Goal: Navigation & Orientation: Find specific page/section

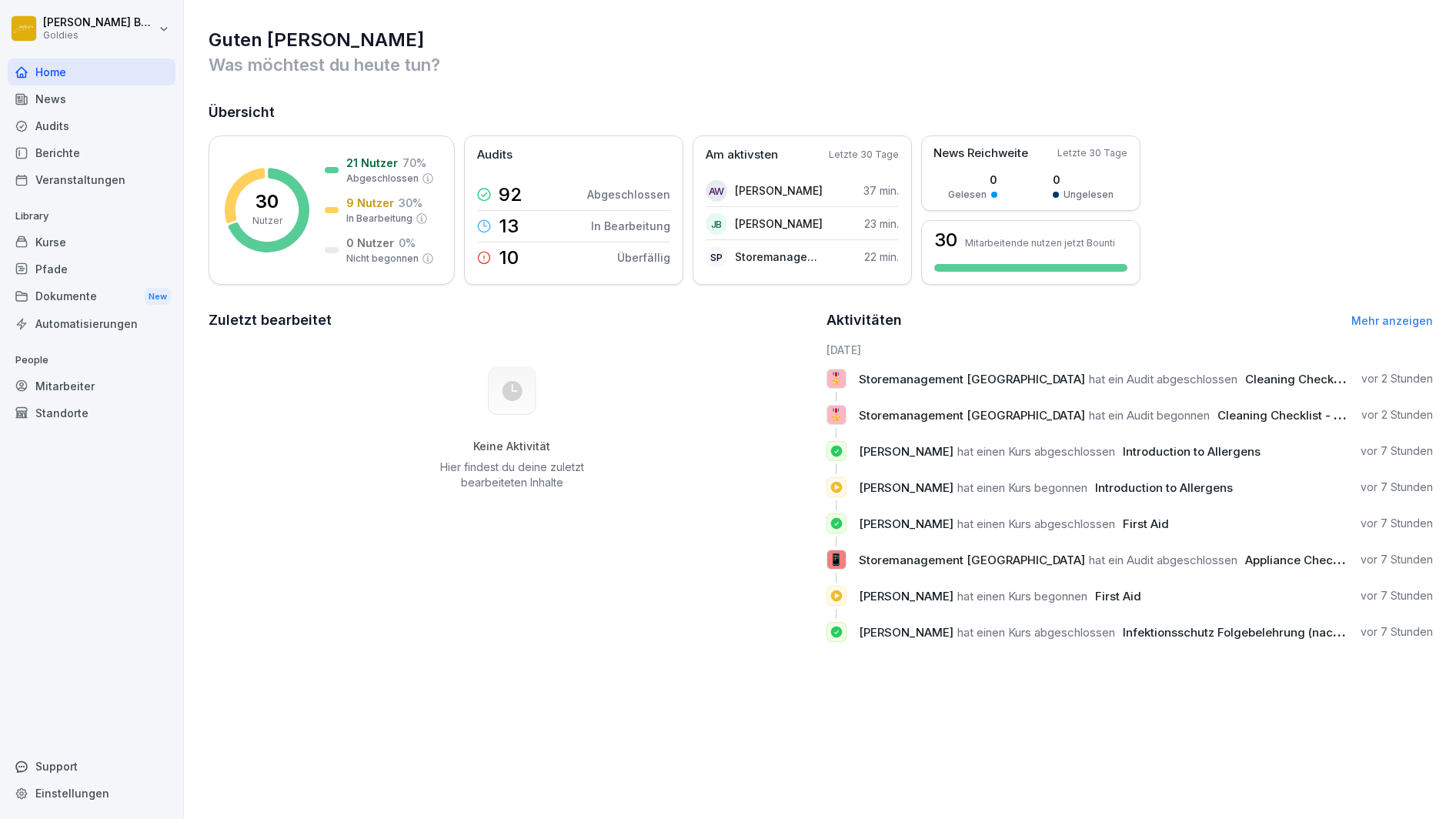
click at [54, 144] on div "Berichte" at bounding box center [91, 153] width 167 height 27
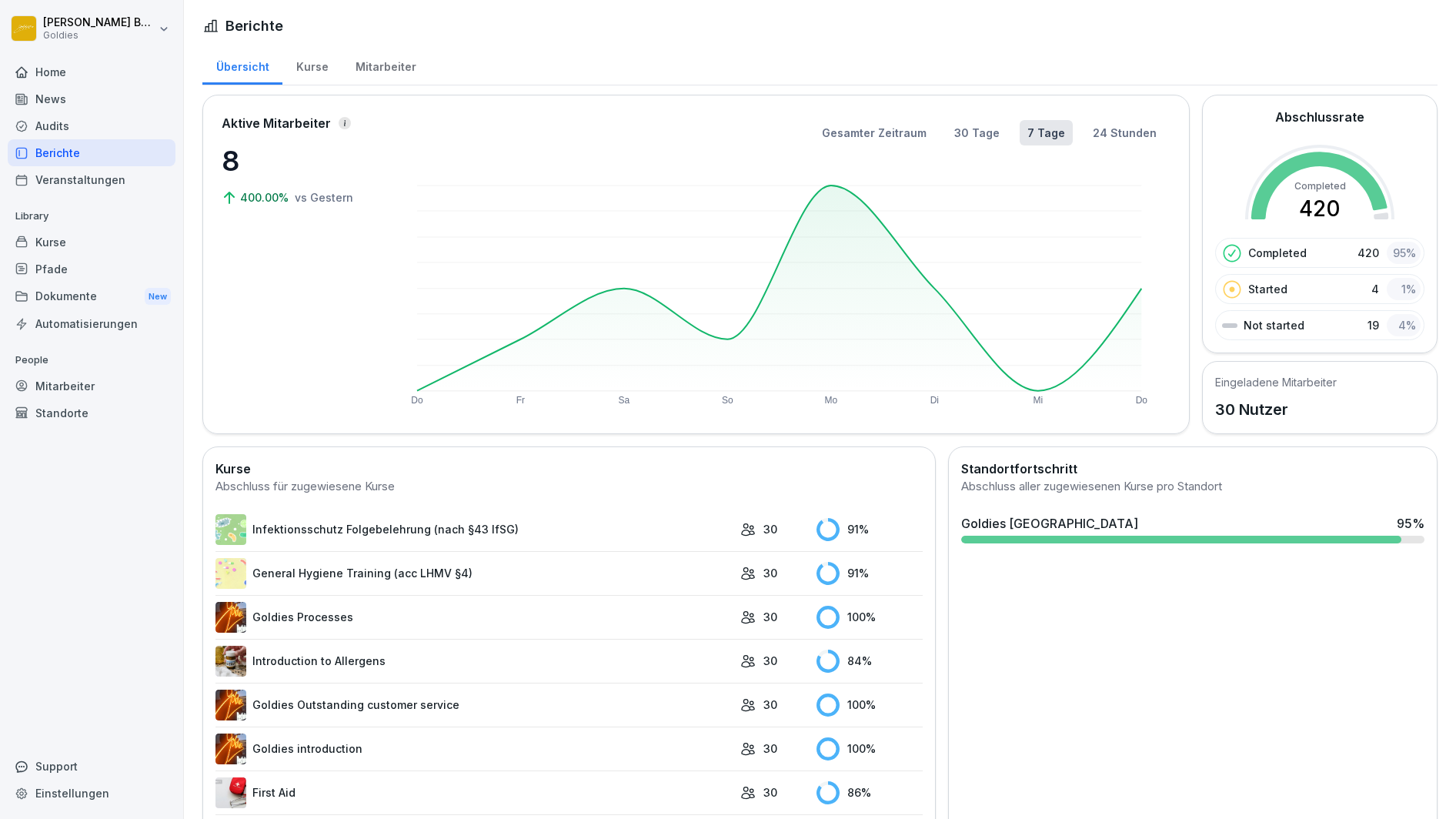
click at [52, 126] on div "Audits" at bounding box center [91, 126] width 167 height 27
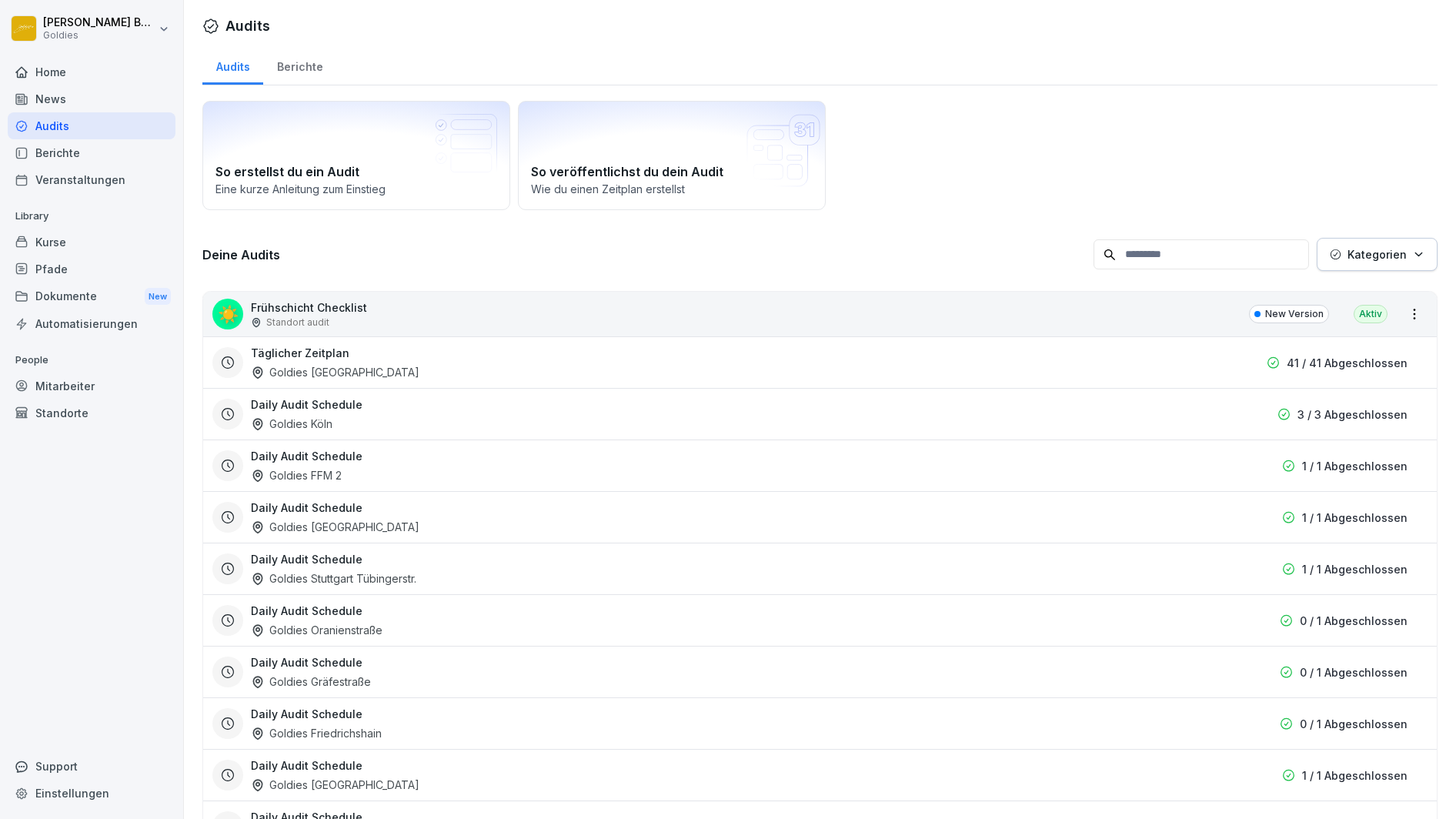
click at [59, 153] on div "Berichte" at bounding box center [91, 153] width 167 height 27
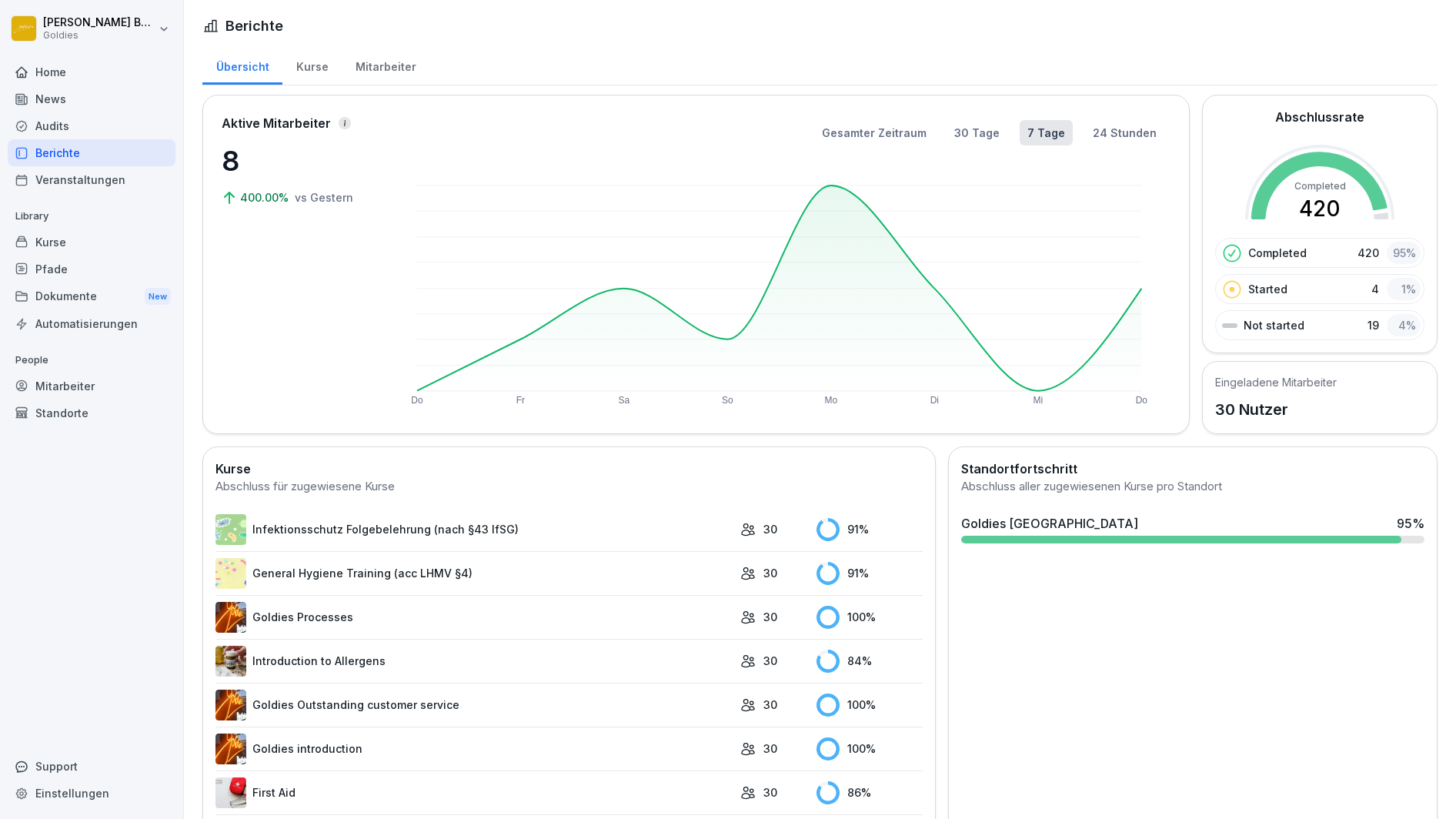
click at [376, 63] on div "Mitarbeiter" at bounding box center [386, 65] width 88 height 39
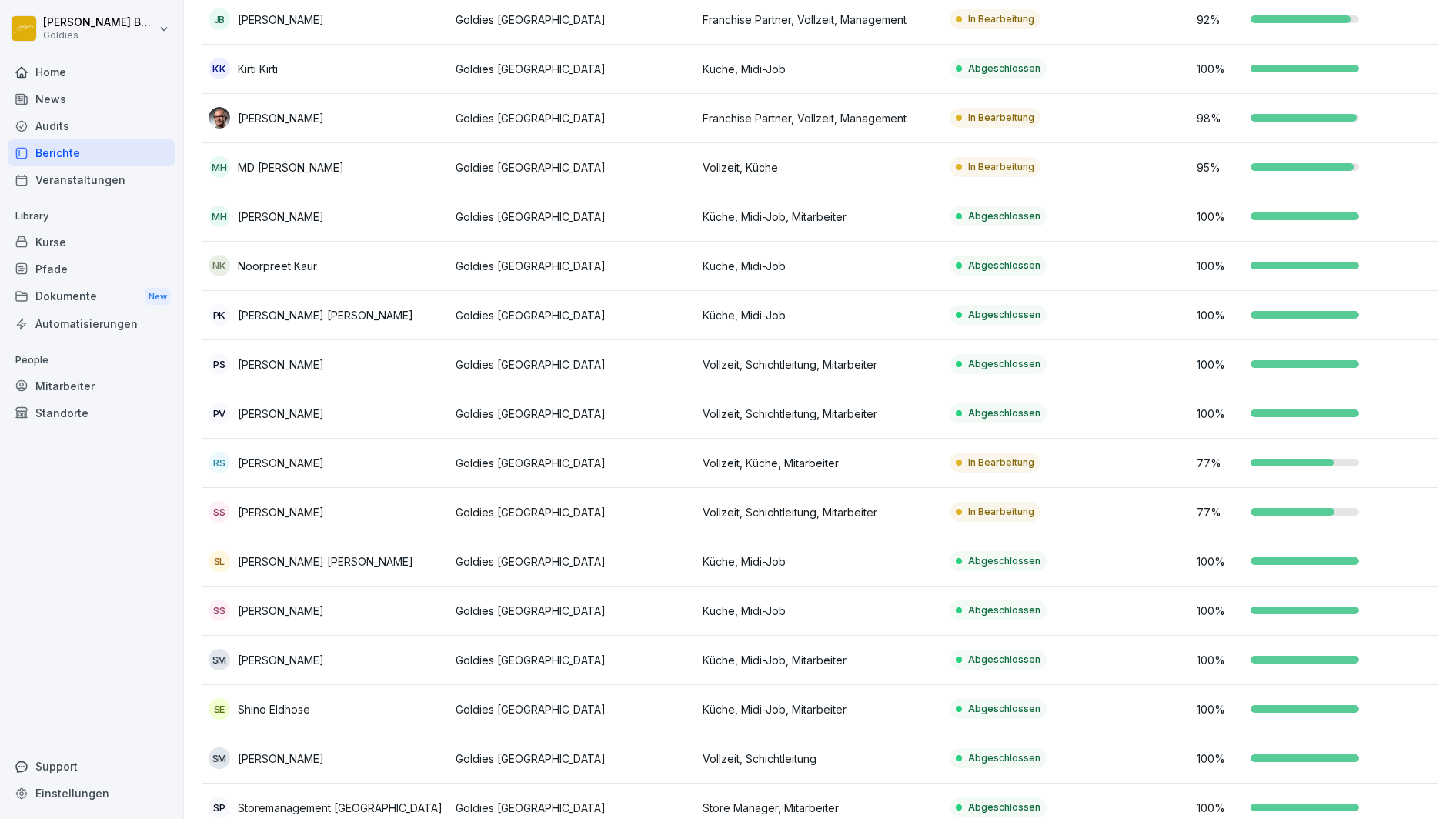
scroll to position [725, 0]
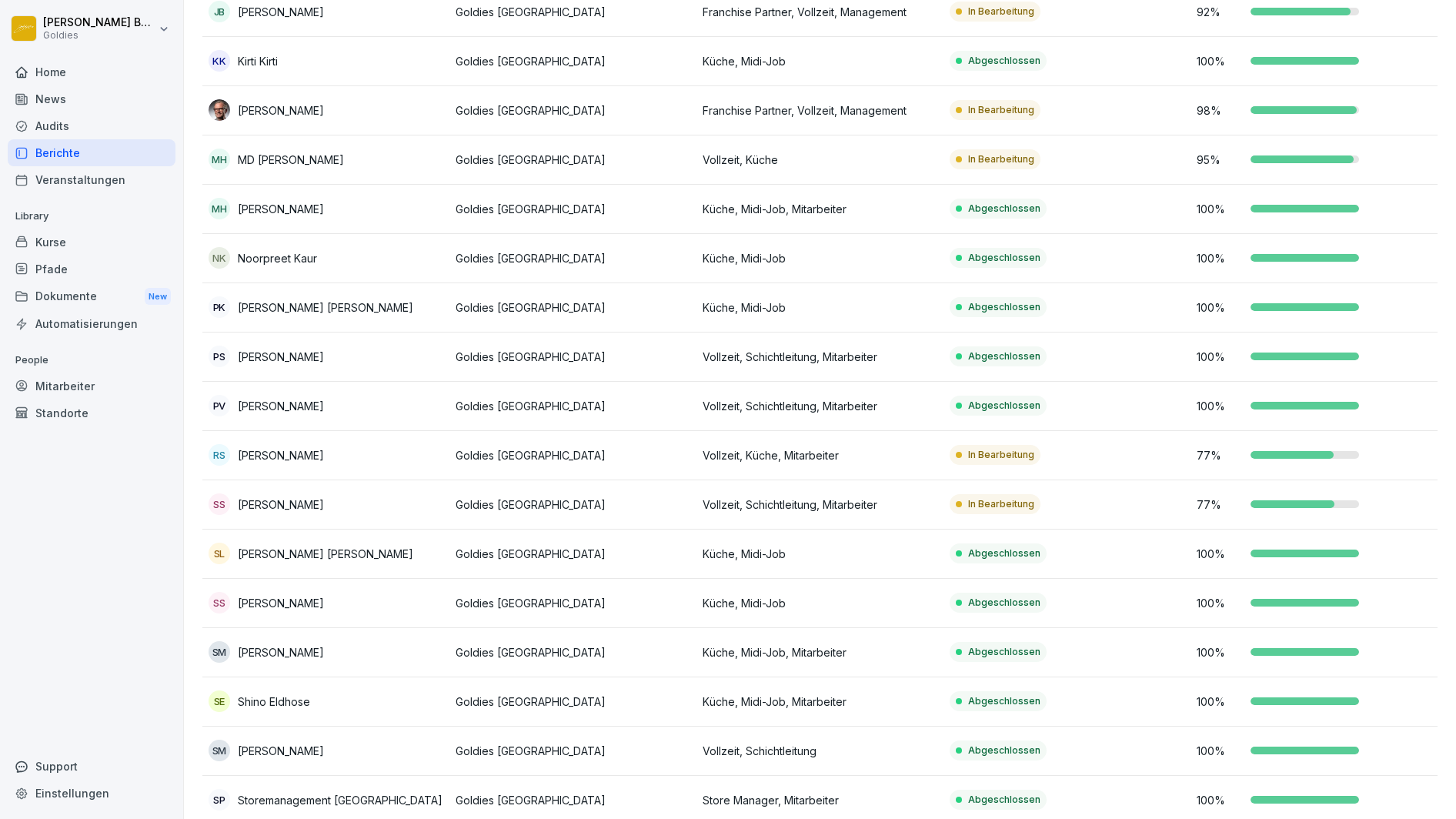
click at [275, 498] on p "[PERSON_NAME]" at bounding box center [281, 505] width 86 height 16
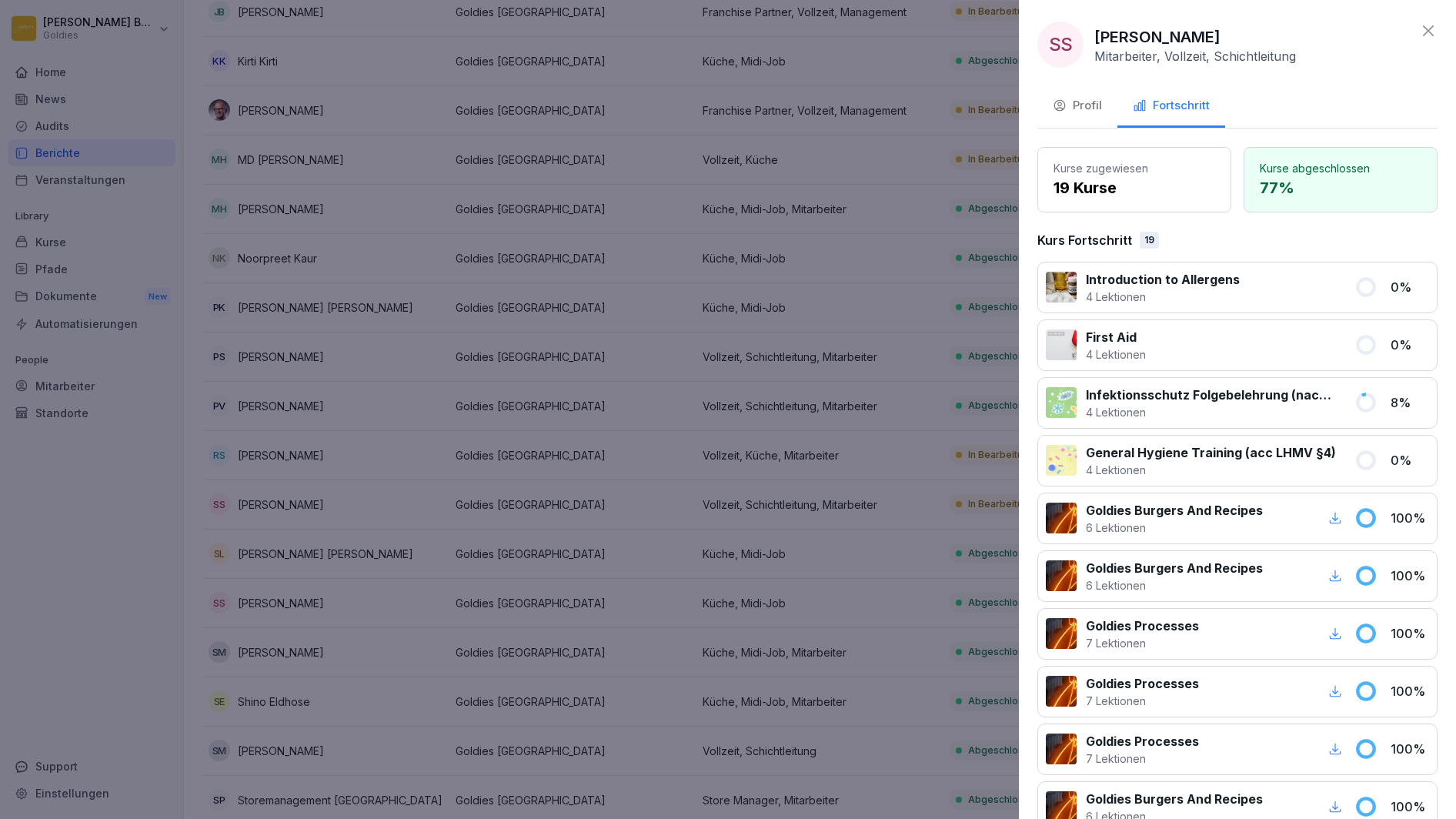
click at [347, 170] on div at bounding box center [728, 409] width 1456 height 819
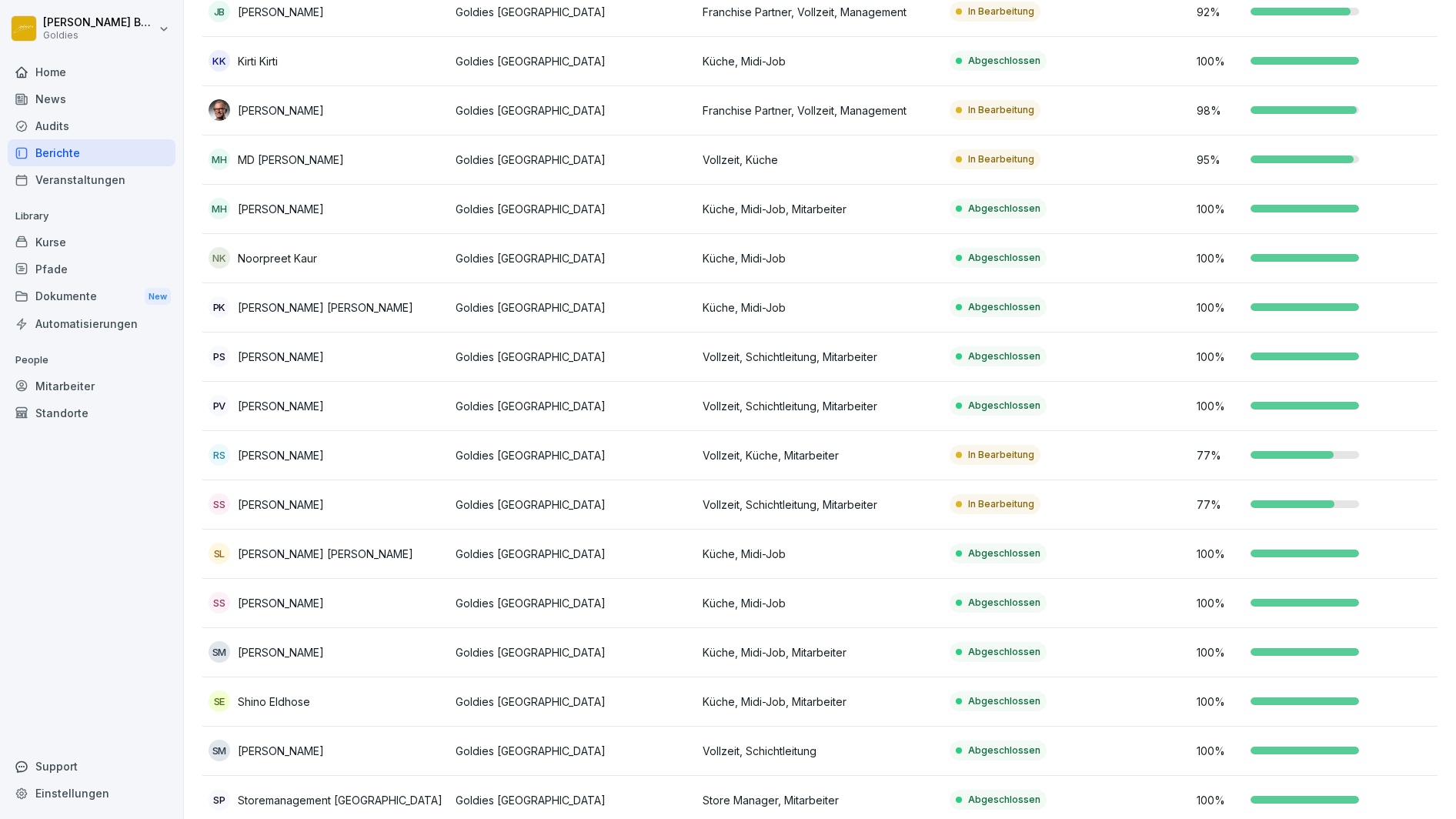
click at [294, 107] on p "[PERSON_NAME]" at bounding box center [281, 110] width 86 height 16
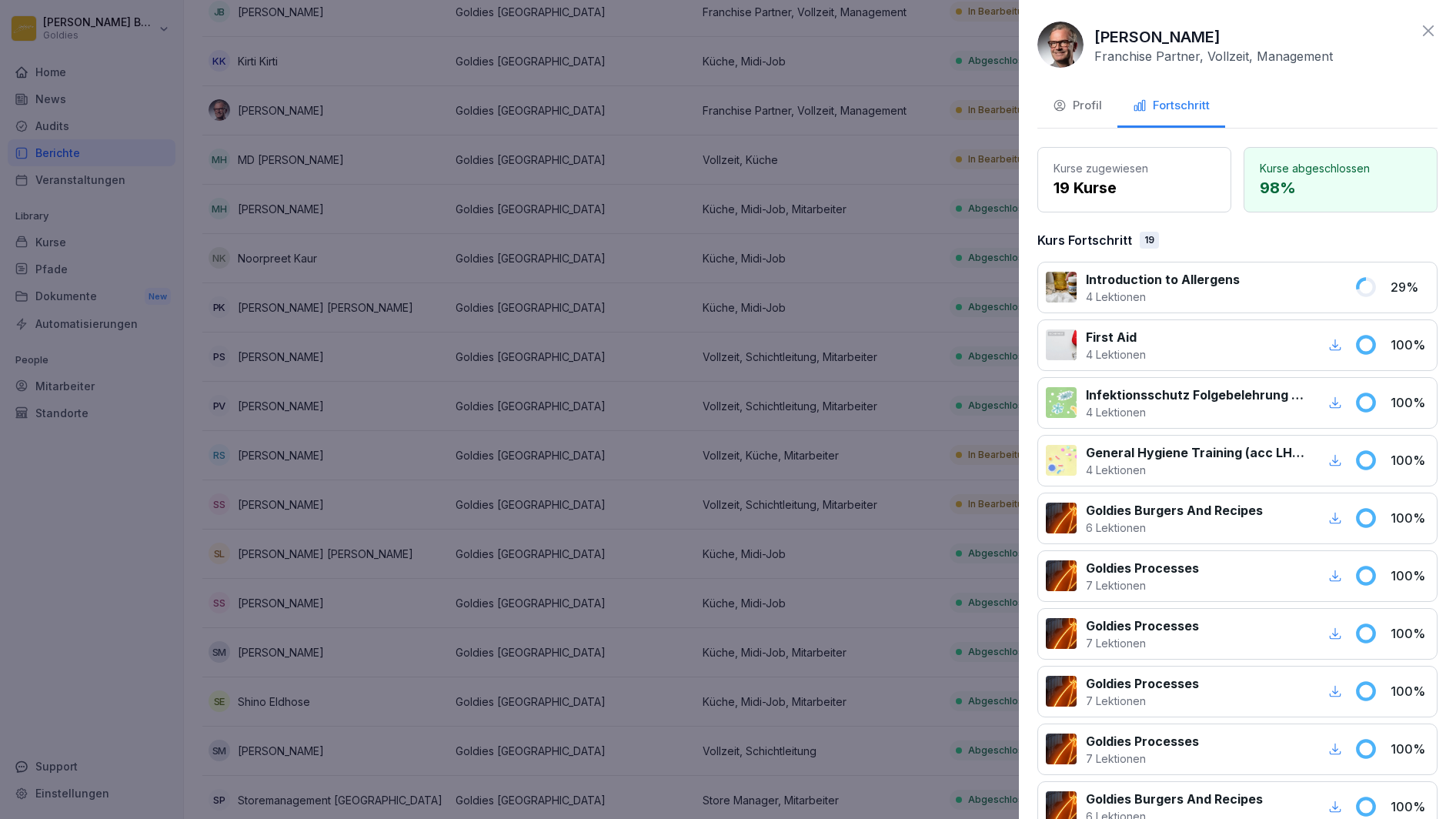
click at [1175, 284] on p "Introduction to Allergens" at bounding box center [1162, 279] width 154 height 19
click at [1100, 176] on p "19 Kurse" at bounding box center [1134, 188] width 162 height 23
click at [1080, 105] on div "Profil" at bounding box center [1077, 106] width 49 height 18
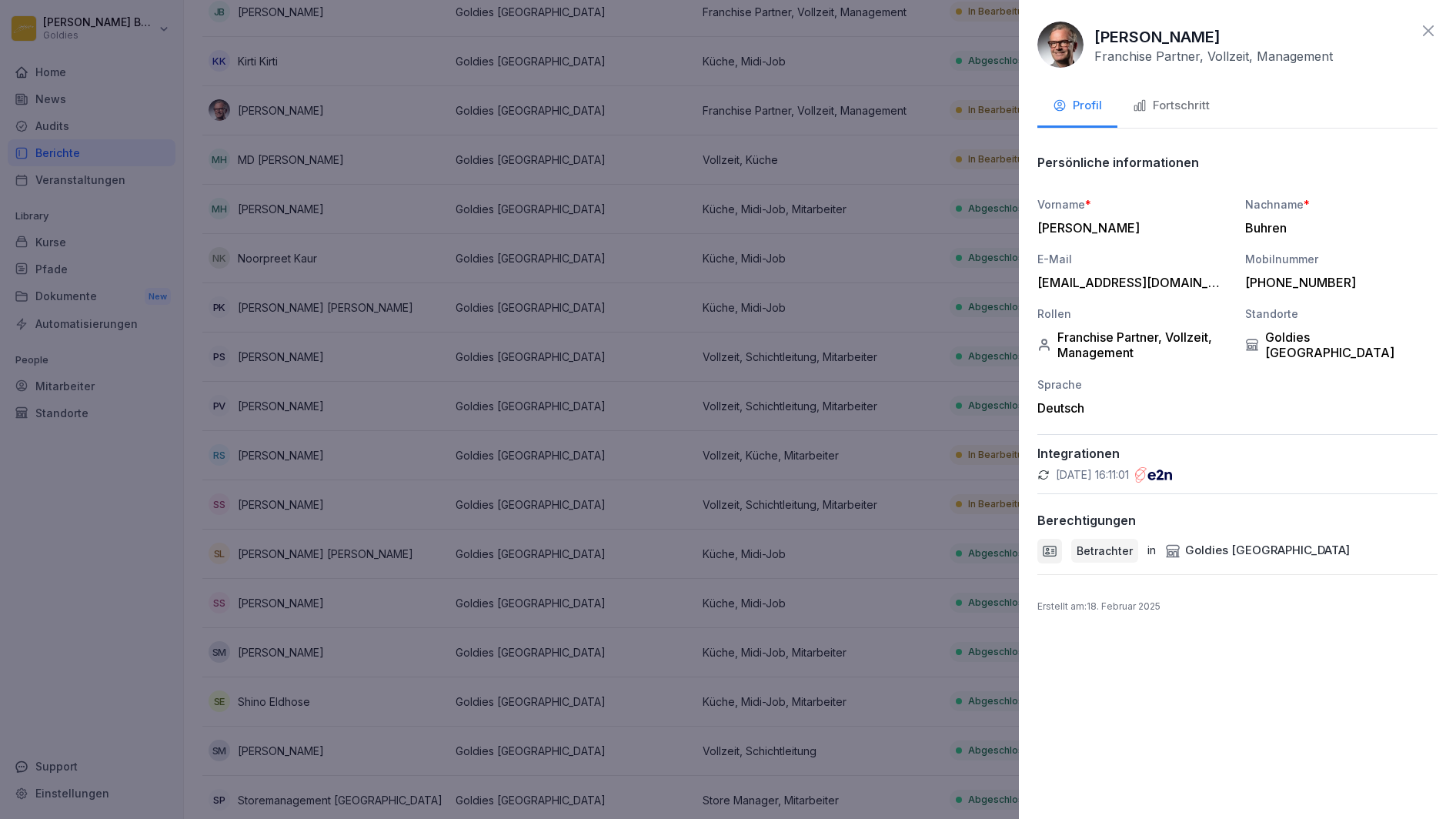
click at [1045, 547] on icon at bounding box center [1050, 550] width 13 height 10
click at [973, 50] on div at bounding box center [728, 409] width 1456 height 819
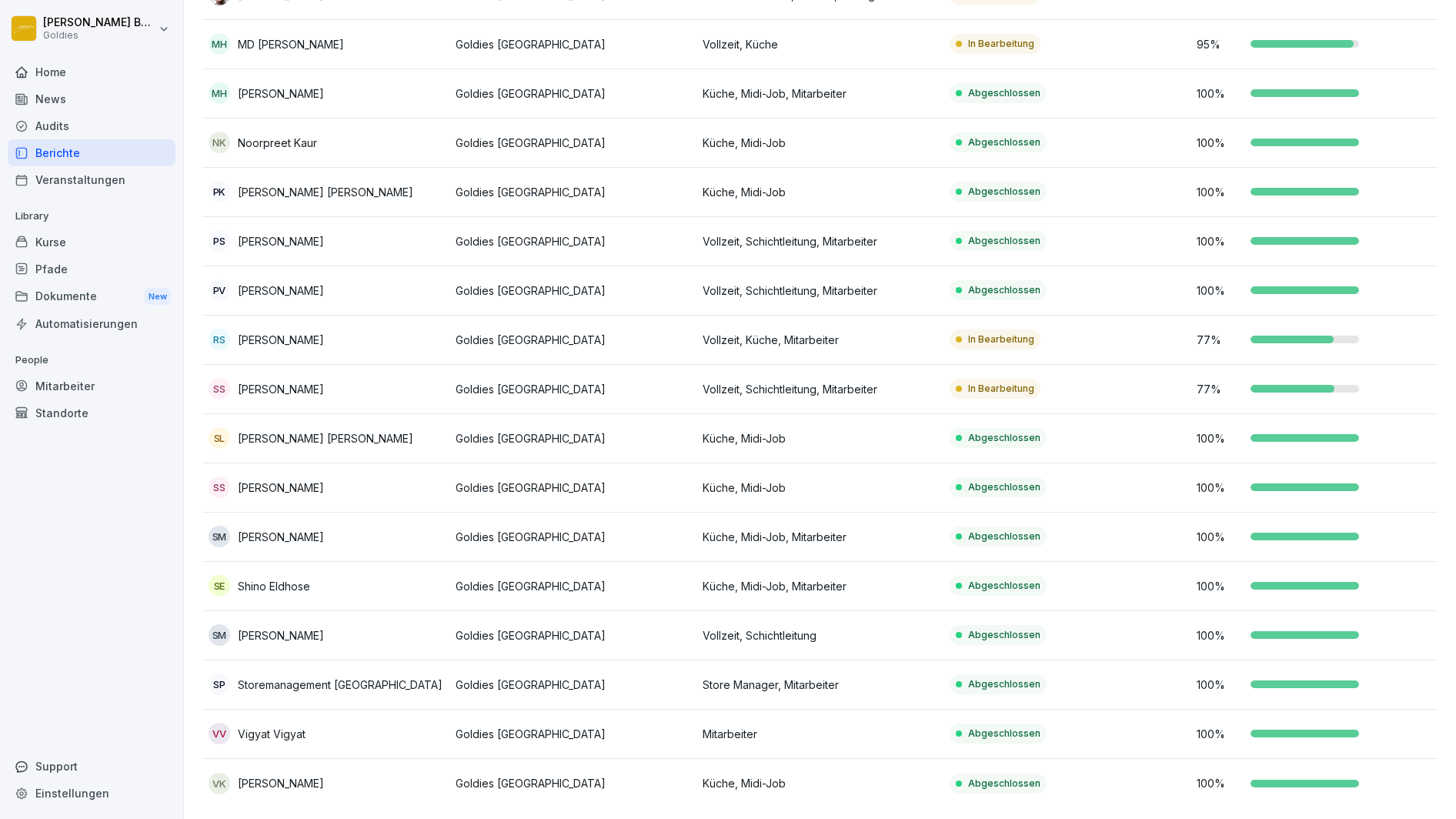
scroll to position [0, 0]
